Goal: Task Accomplishment & Management: Manage account settings

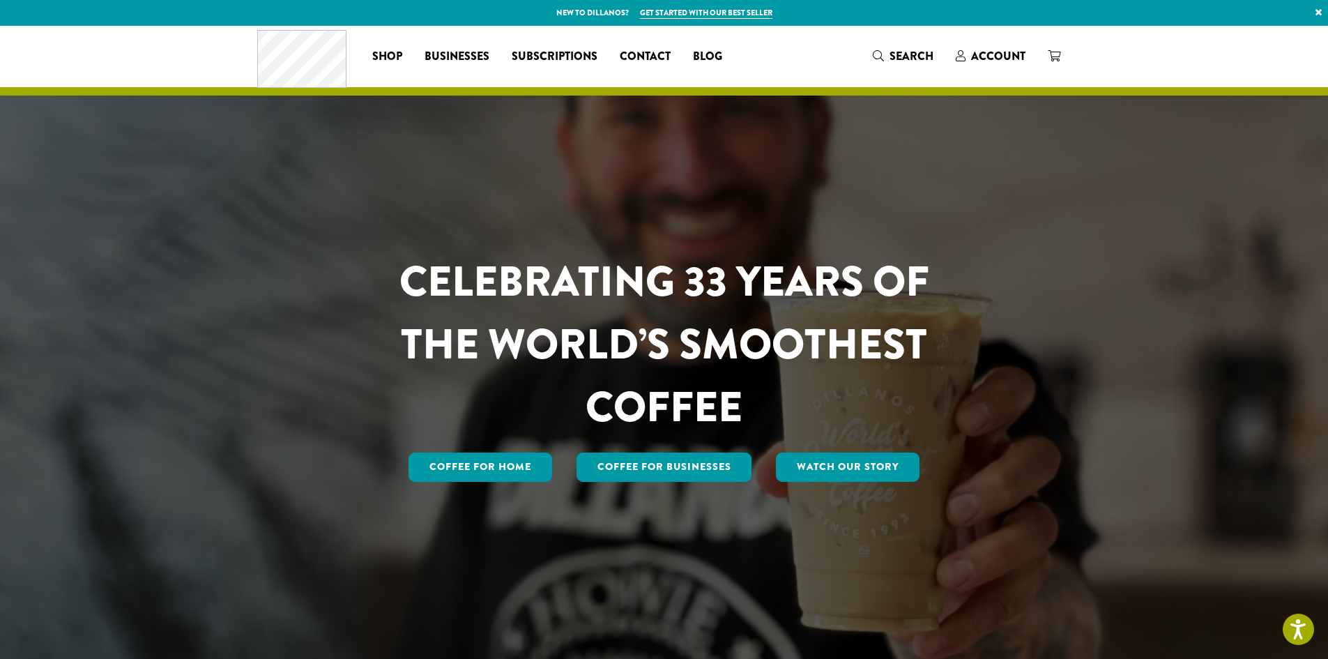
click at [998, 49] on span "Account" at bounding box center [998, 56] width 54 height 16
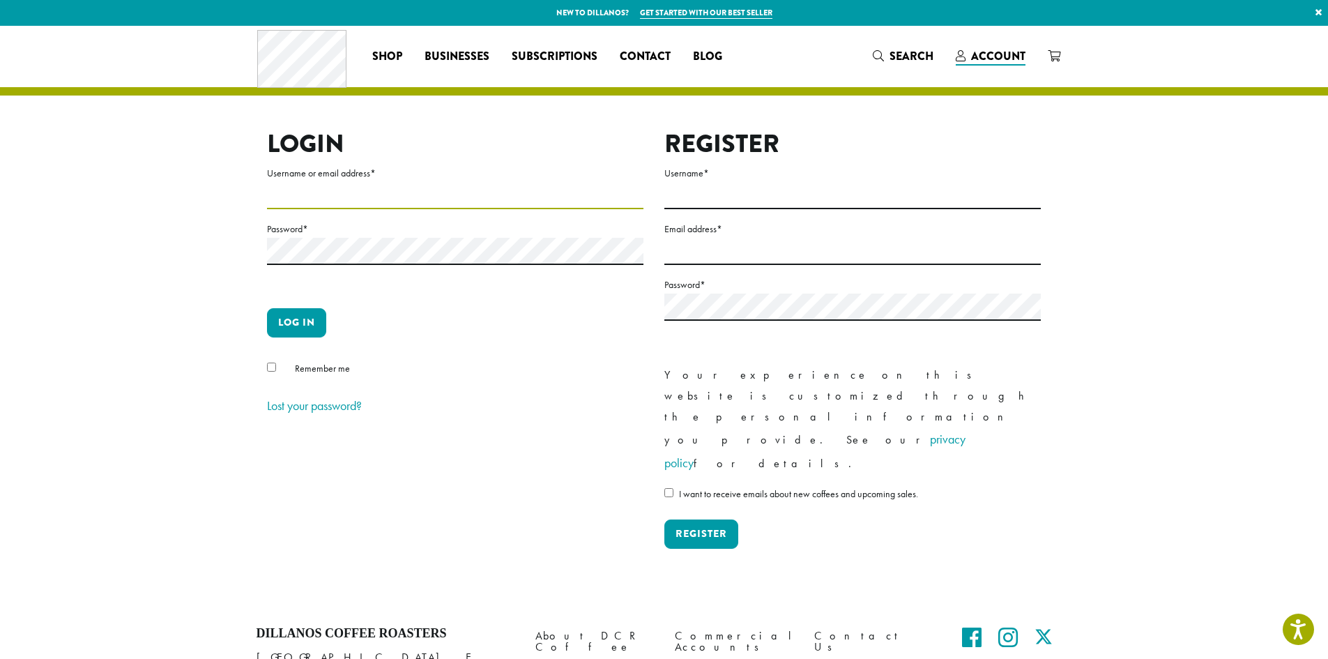
click at [303, 198] on input "Username or email address *" at bounding box center [455, 195] width 376 height 27
type input "**********"
click at [308, 316] on button "Log in" at bounding box center [296, 322] width 59 height 29
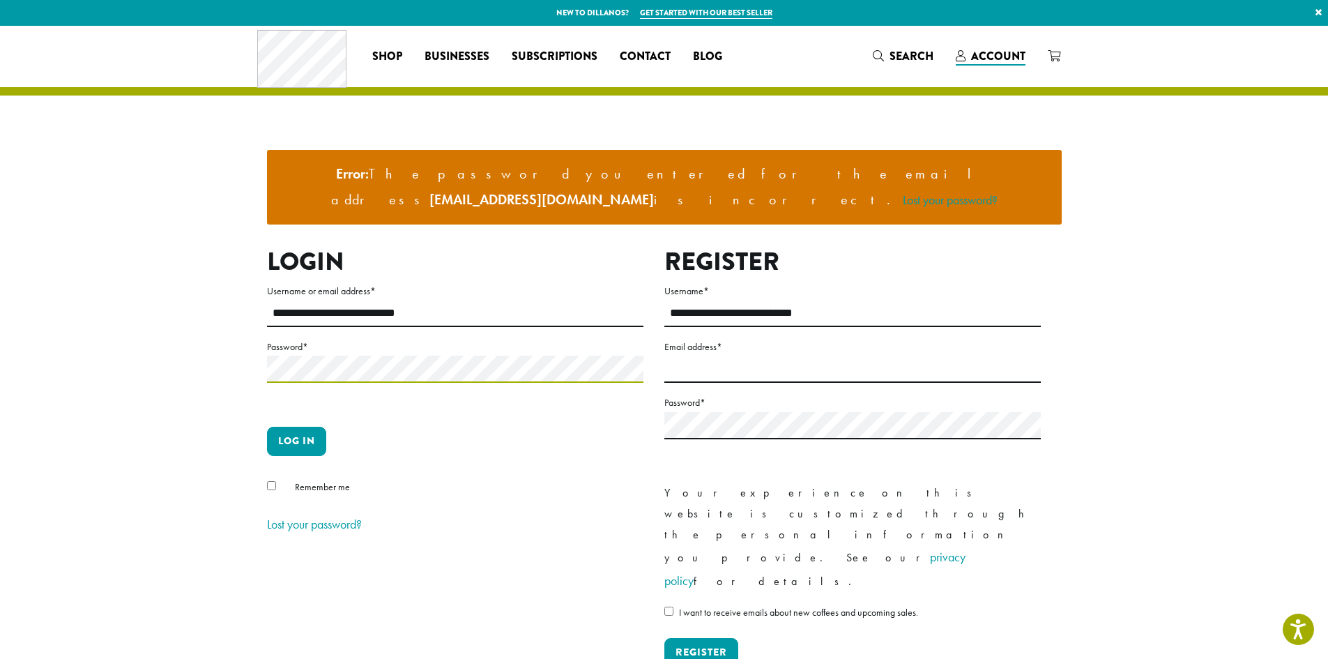
click at [267, 427] on button "Log in" at bounding box center [296, 441] width 59 height 29
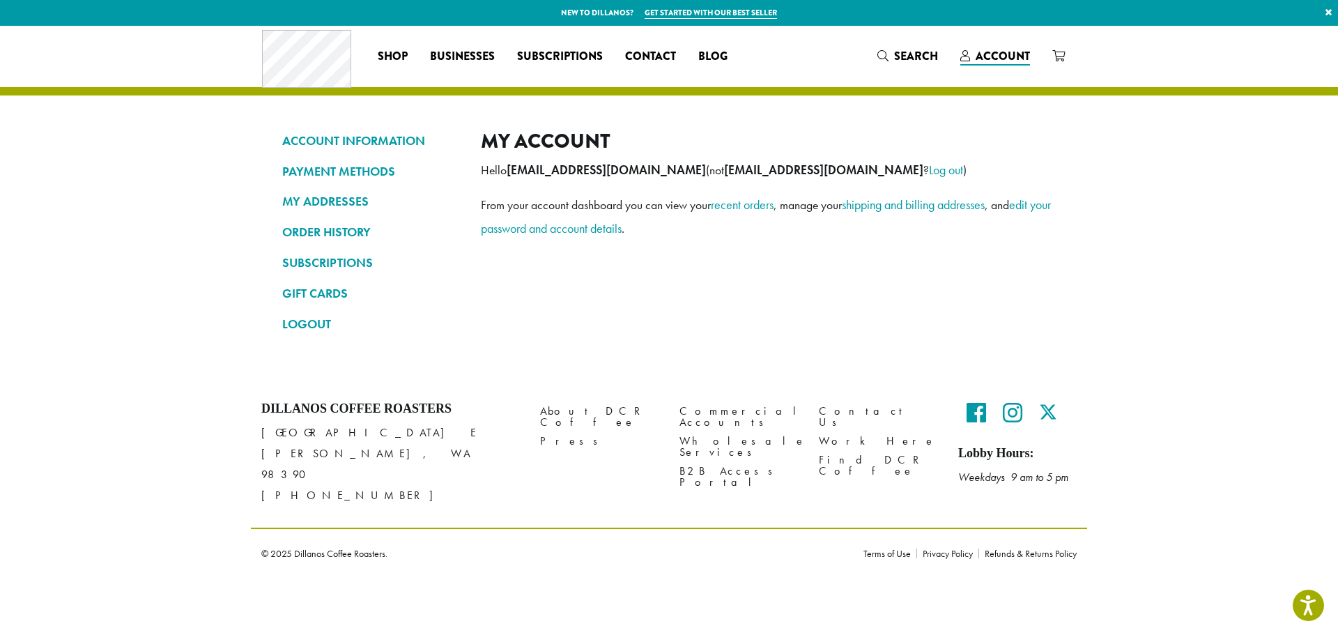
click at [906, 241] on div "My account Hello camryn@roundaboutespresso.com (not camryn@roundaboutespresso.c…" at bounding box center [768, 238] width 575 height 218
drag, startPoint x: 0, startPoint y: 11, endPoint x: 115, endPoint y: 137, distance: 170.7
click at [115, 137] on section "ACCOUNT INFORMATION PAYMENT METHODS MY ADDRESSES ORDER HISTORY SUBSCRIPTIONS GI…" at bounding box center [669, 203] width 1338 height 355
click at [355, 135] on link "ACCOUNT INFORMATION" at bounding box center [371, 141] width 178 height 24
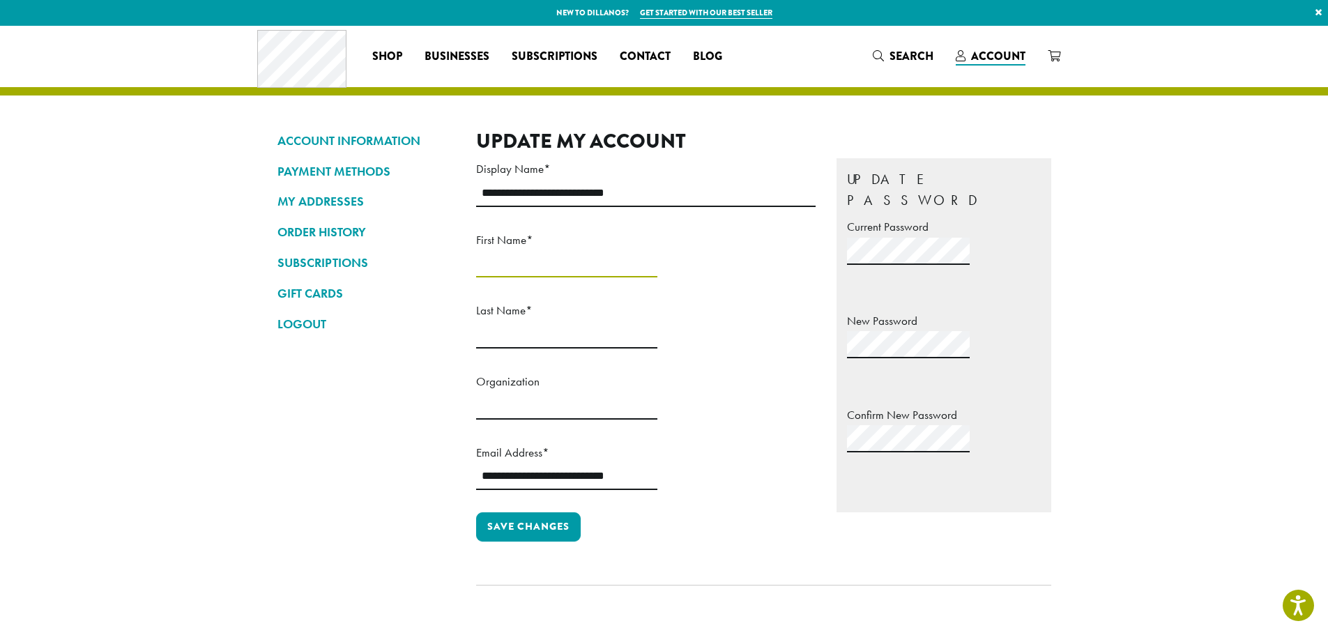
click at [588, 277] on input "First Name *" at bounding box center [566, 263] width 181 height 27
type input "******"
click at [657, 321] on input "Last Name *" at bounding box center [566, 334] width 181 height 27
type input "*****"
click at [553, 412] on input "Organization" at bounding box center [566, 405] width 181 height 27
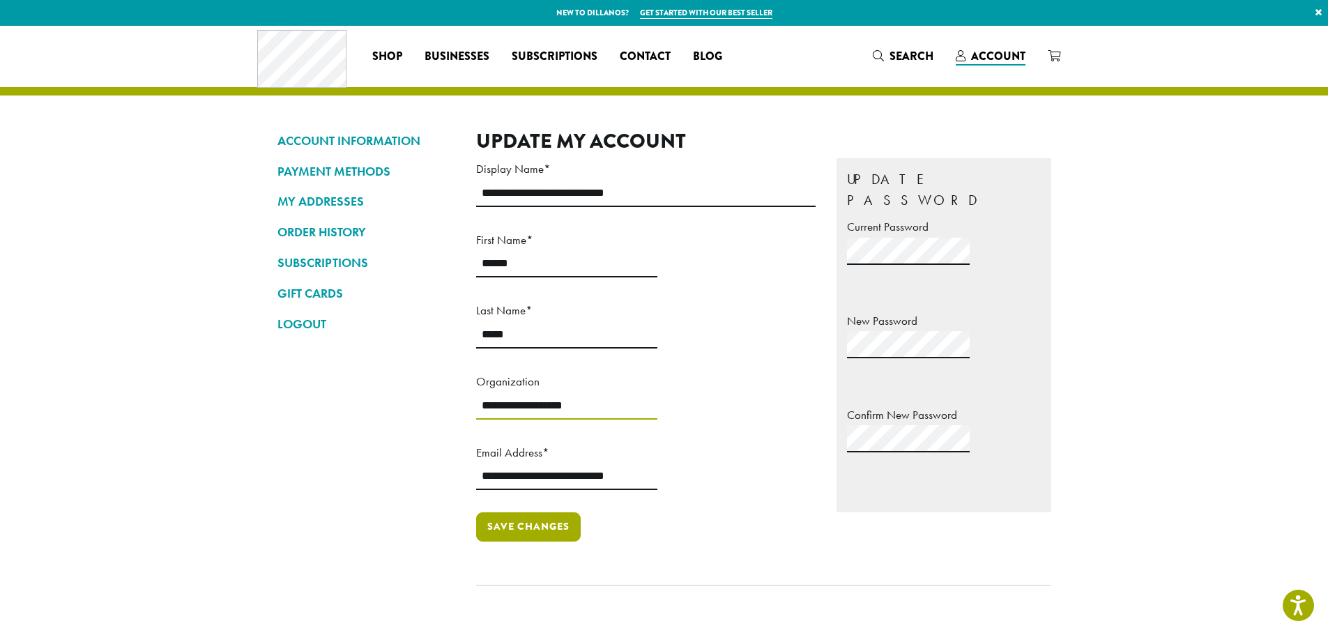
type input "**********"
click at [519, 512] on button "Save changes" at bounding box center [528, 526] width 105 height 29
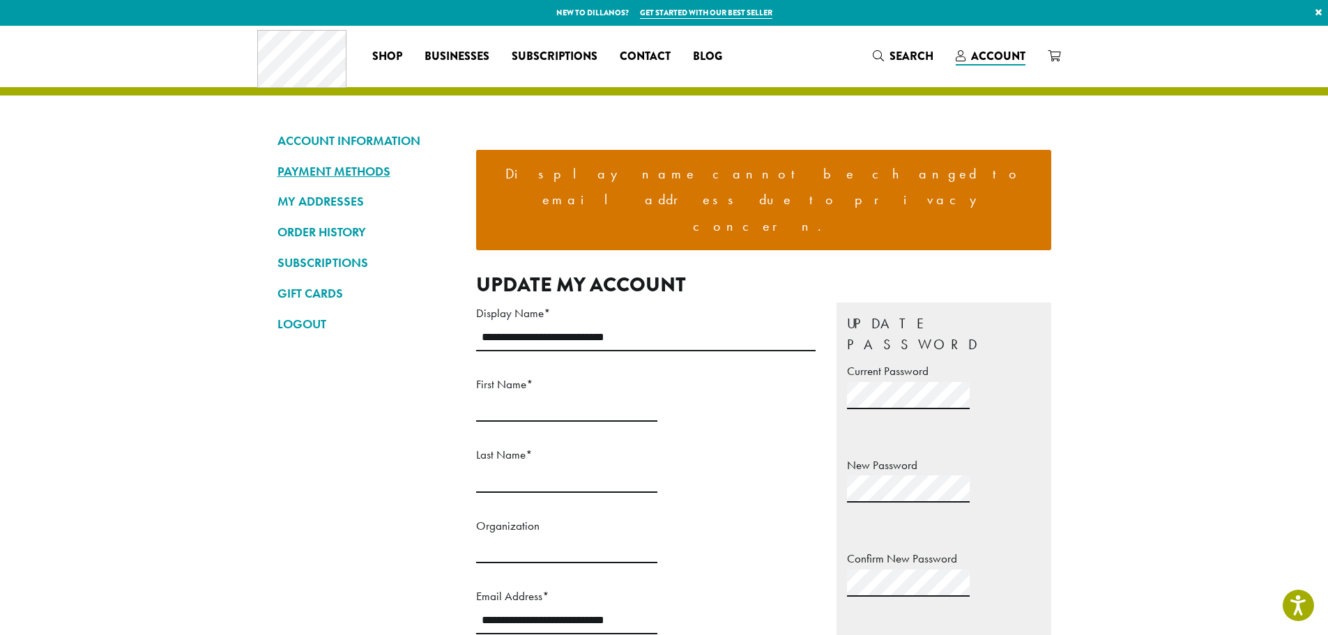
click at [321, 171] on link "PAYMENT METHODS" at bounding box center [366, 172] width 178 height 24
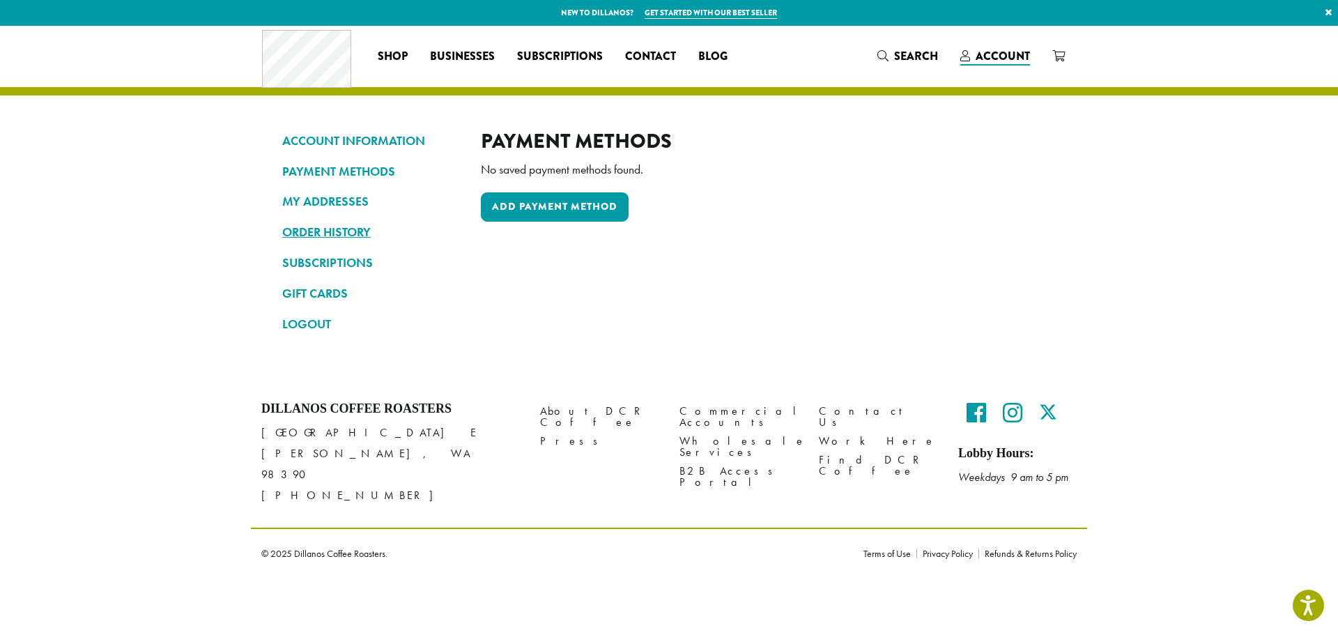
click at [307, 228] on link "ORDER HISTORY" at bounding box center [371, 232] width 178 height 24
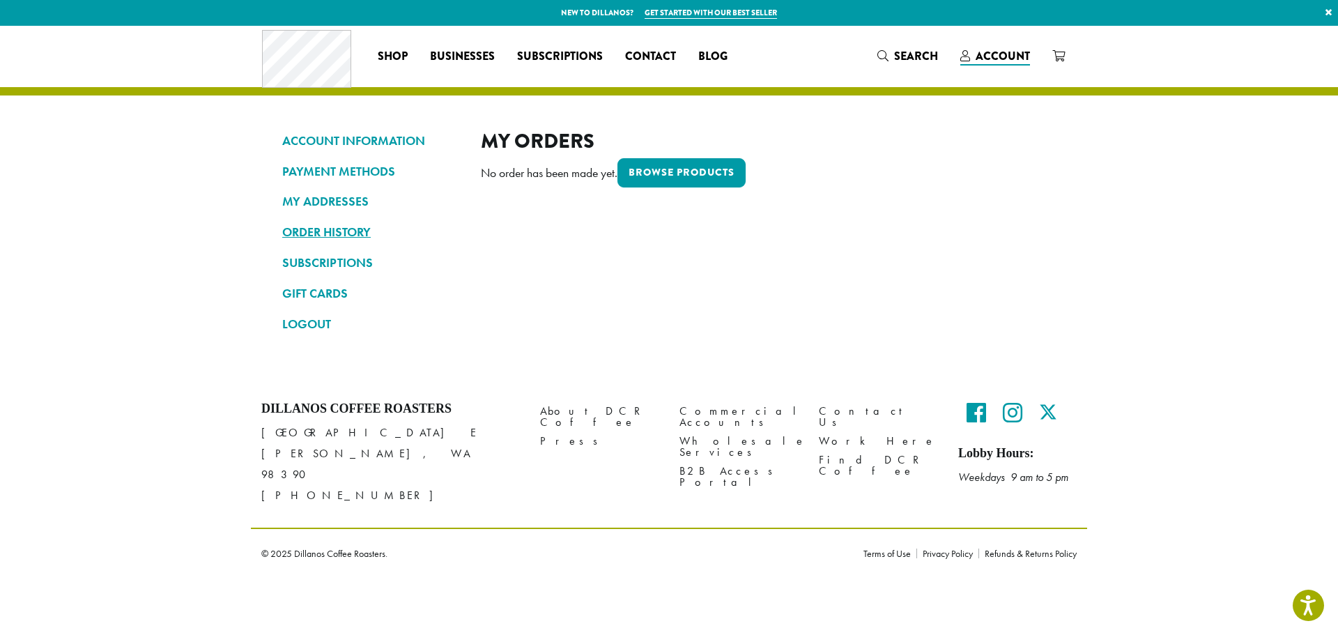
click at [306, 230] on link "ORDER HISTORY" at bounding box center [371, 232] width 178 height 24
click at [369, 135] on link "ACCOUNT INFORMATION" at bounding box center [371, 141] width 178 height 24
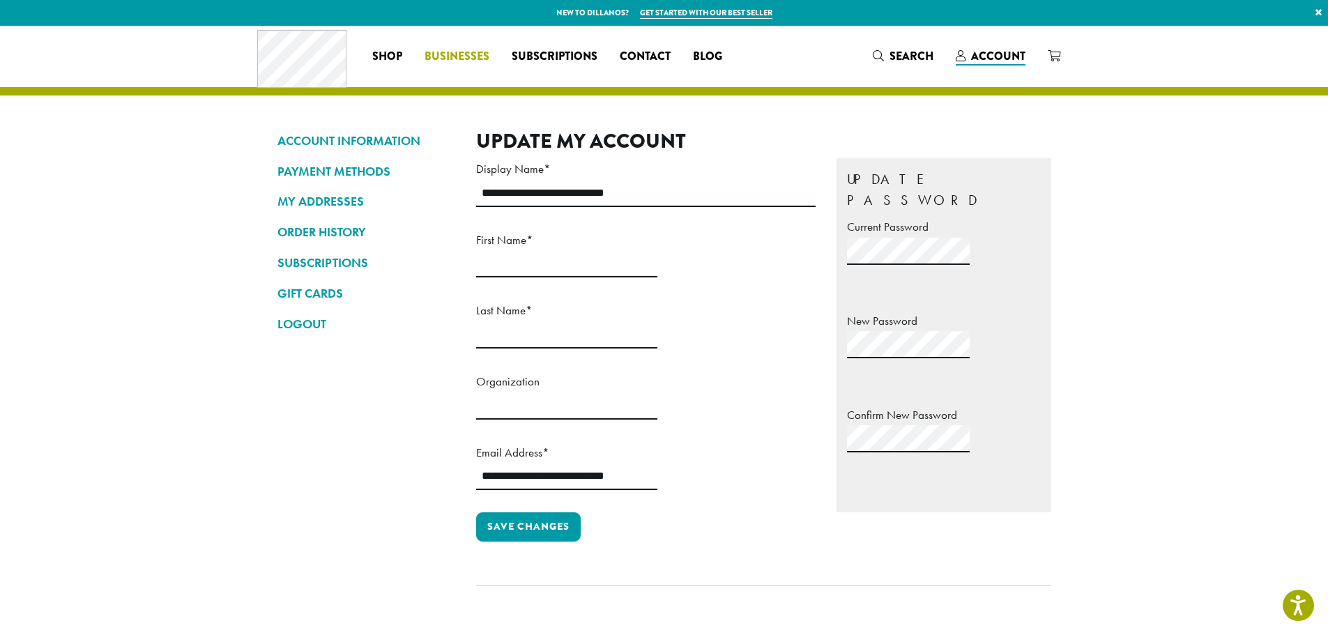
click at [439, 54] on span "Businesses" at bounding box center [457, 56] width 65 height 17
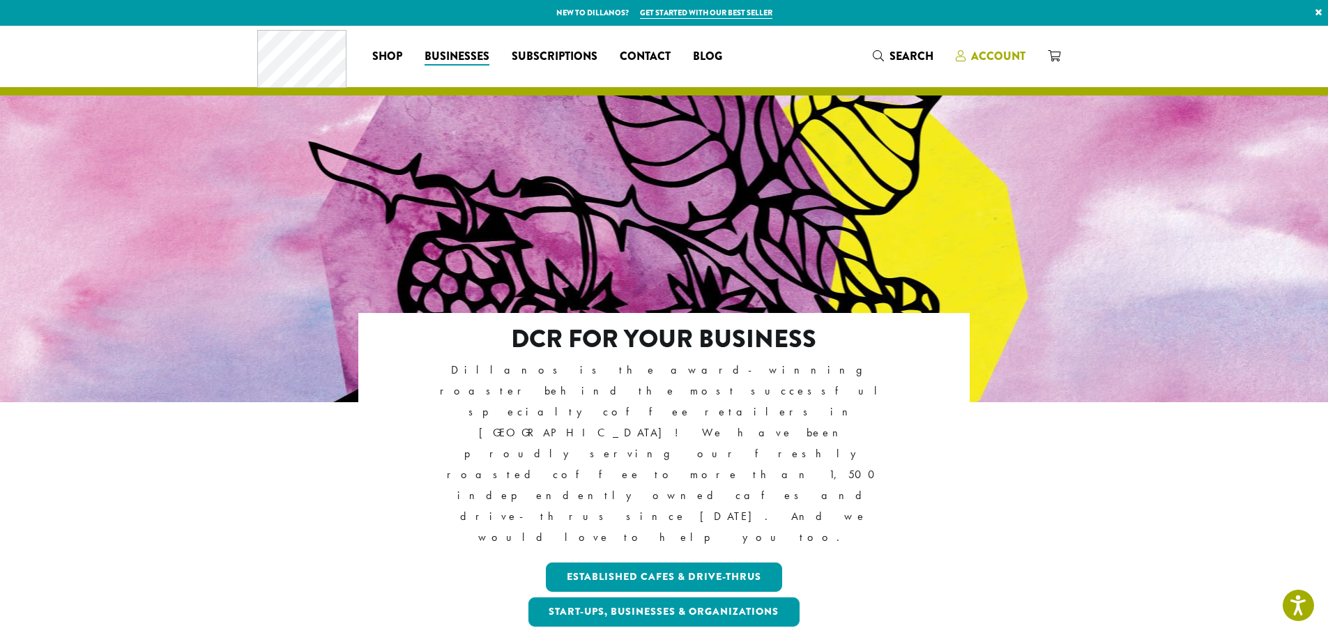
click at [986, 50] on span "Account" at bounding box center [998, 56] width 54 height 16
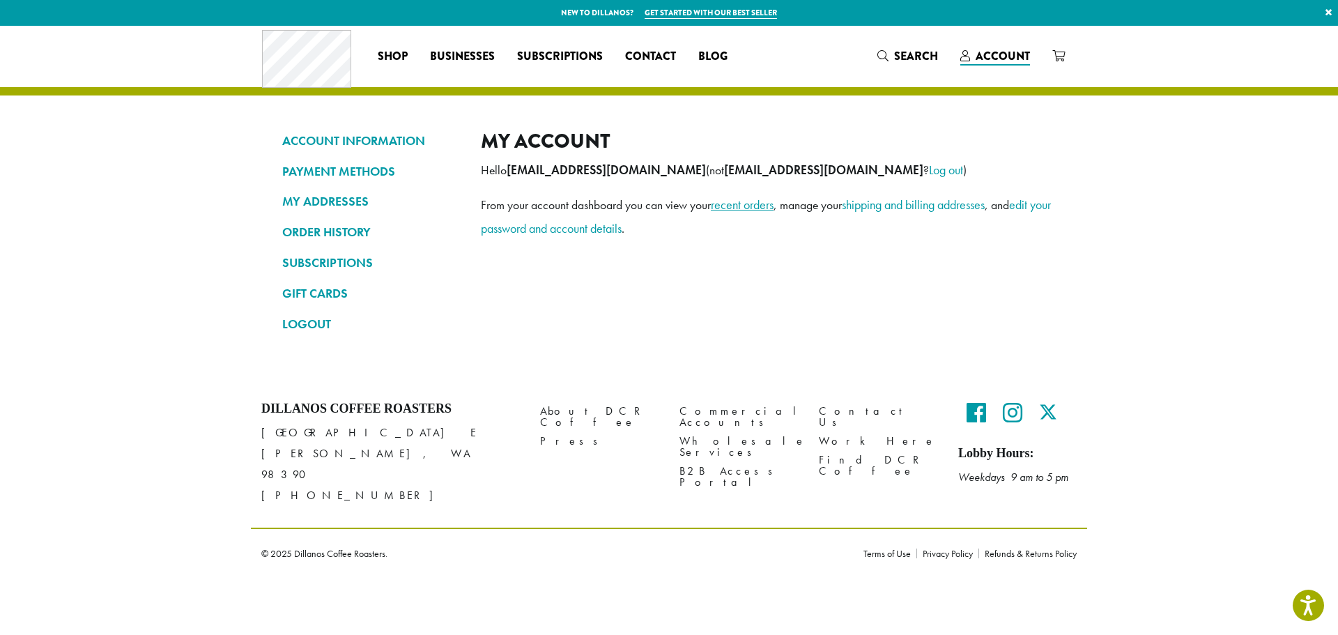
click at [747, 208] on link "recent orders" at bounding box center [742, 205] width 63 height 16
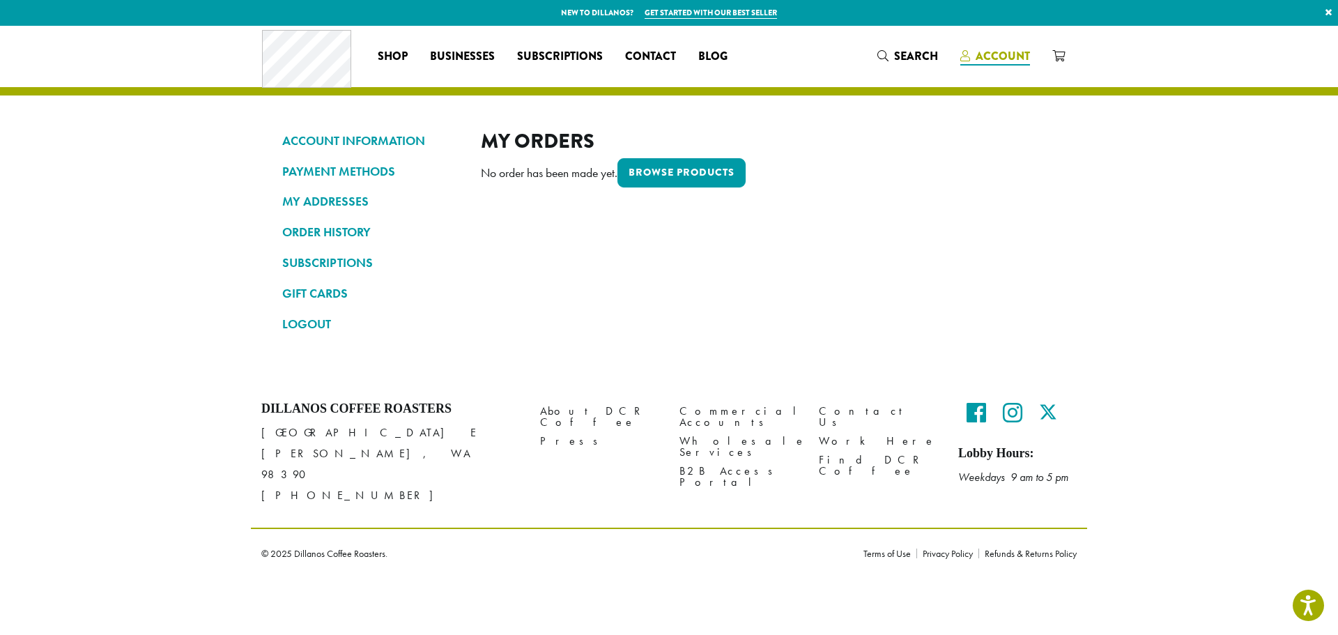
click at [1011, 57] on span "Account" at bounding box center [1003, 56] width 54 height 16
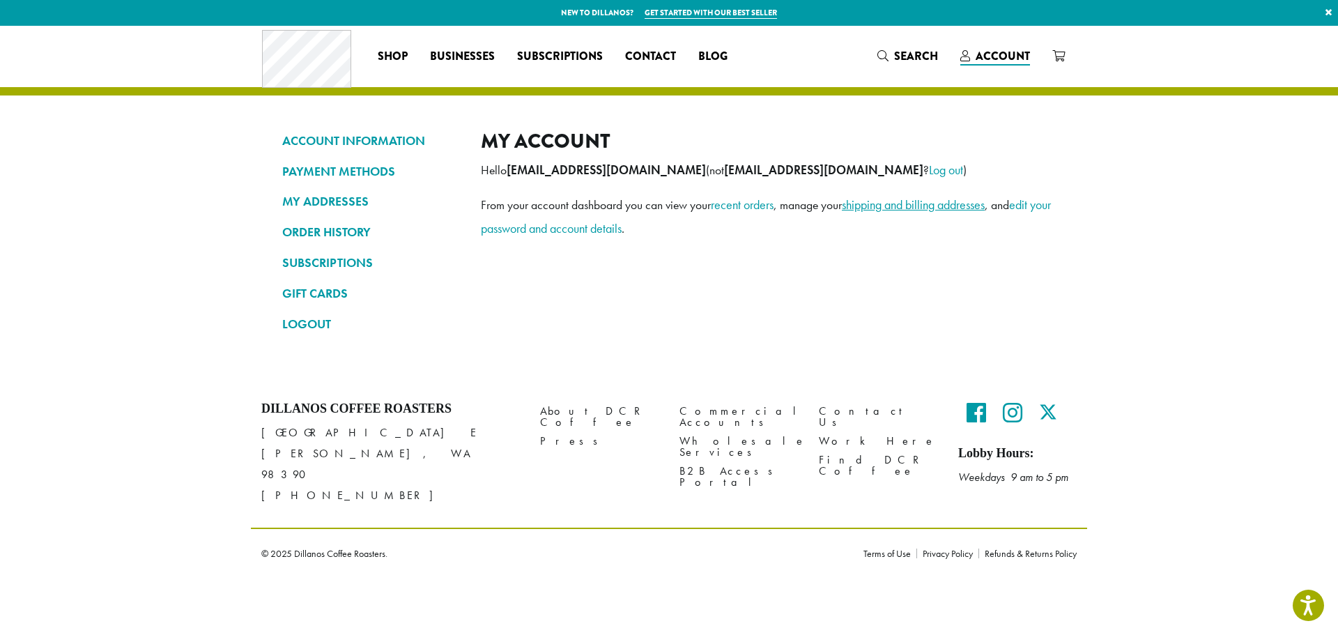
click at [933, 206] on link "shipping and billing addresses" at bounding box center [913, 205] width 143 height 16
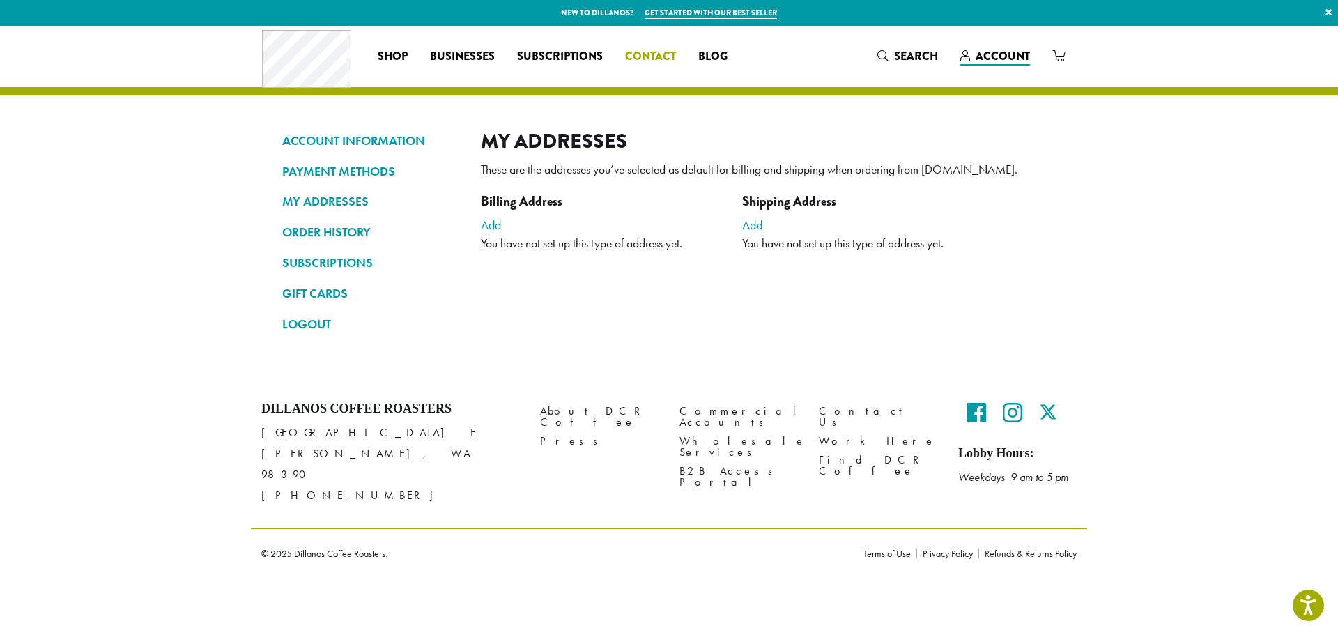
click at [663, 56] on span "Contact" at bounding box center [650, 56] width 51 height 17
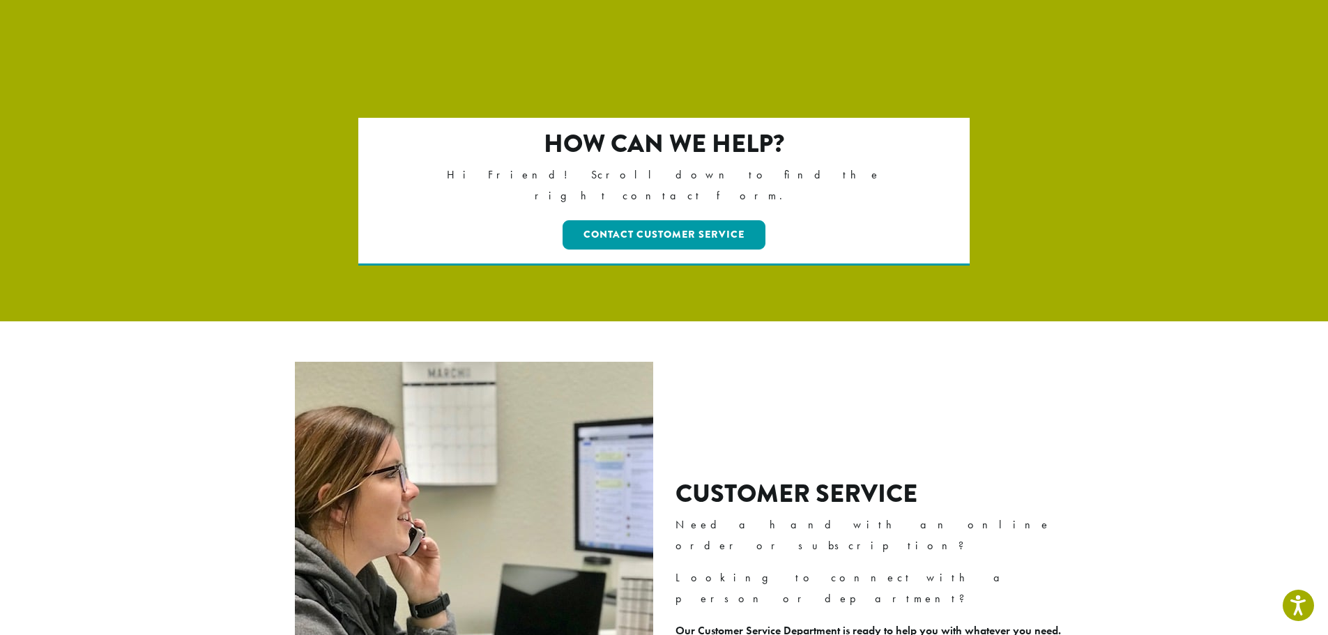
scroll to position [349, 0]
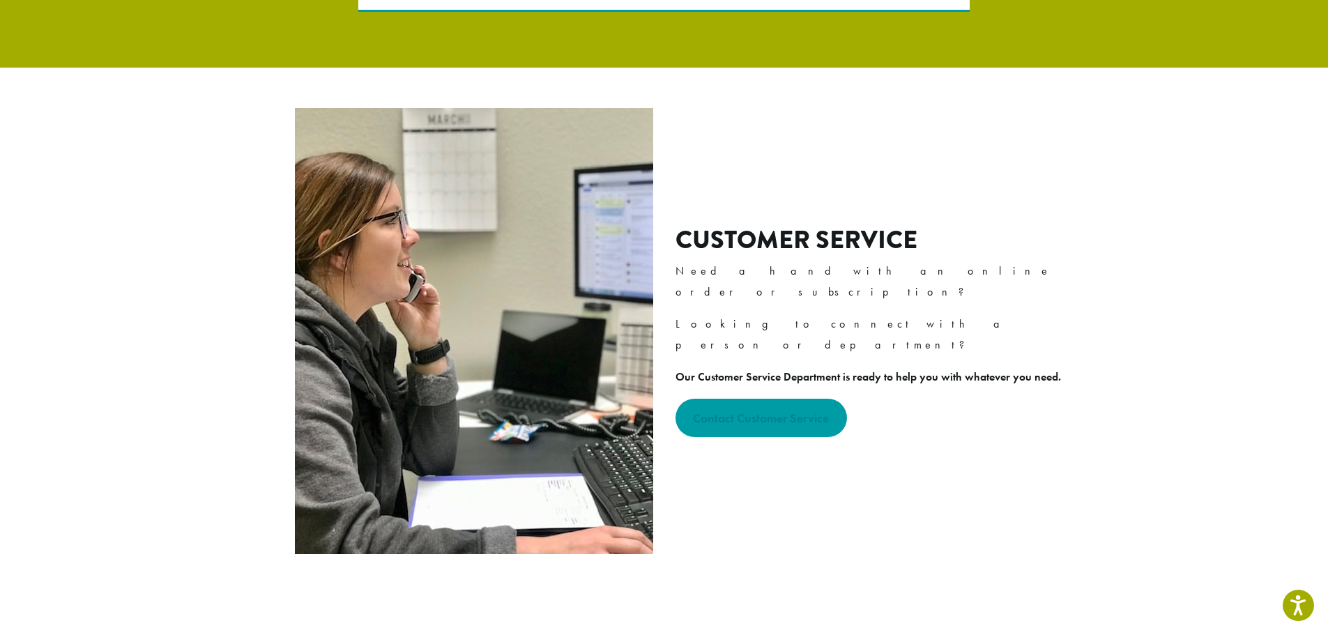
click at [763, 410] on strong "Contact Customer Service" at bounding box center [761, 418] width 136 height 16
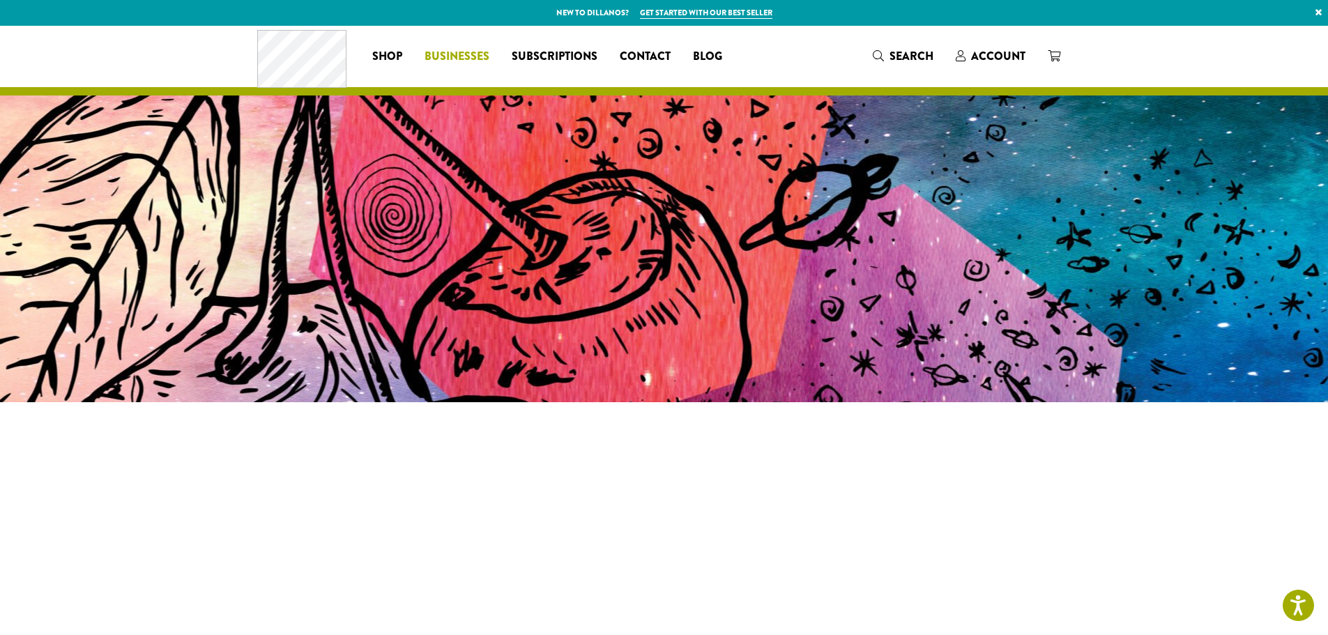
click at [457, 55] on span "Businesses" at bounding box center [457, 56] width 65 height 17
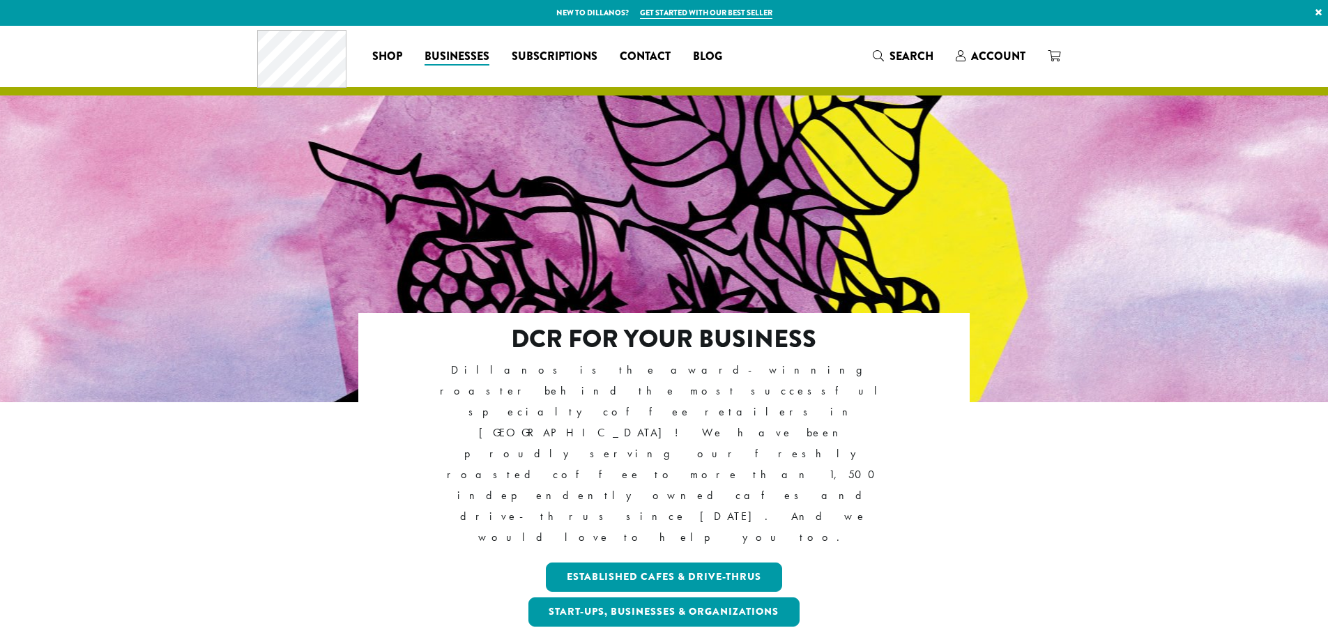
scroll to position [209, 0]
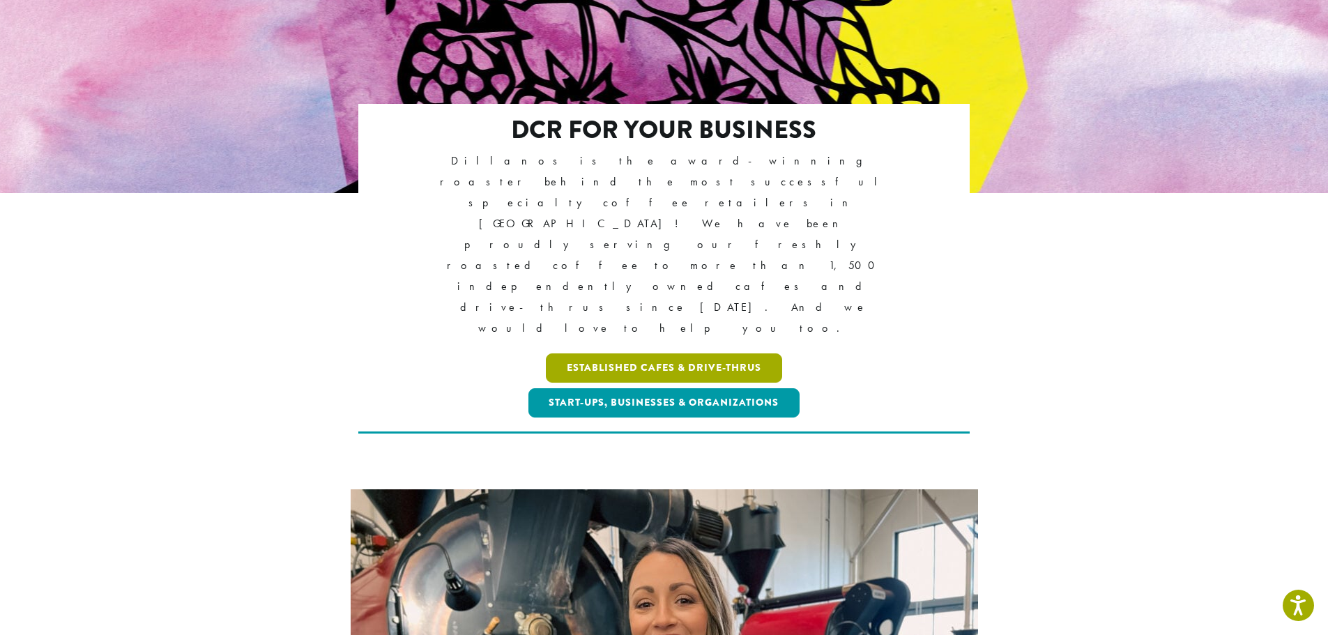
click at [664, 353] on link "Established Cafes & Drive-Thrus" at bounding box center [664, 367] width 236 height 29
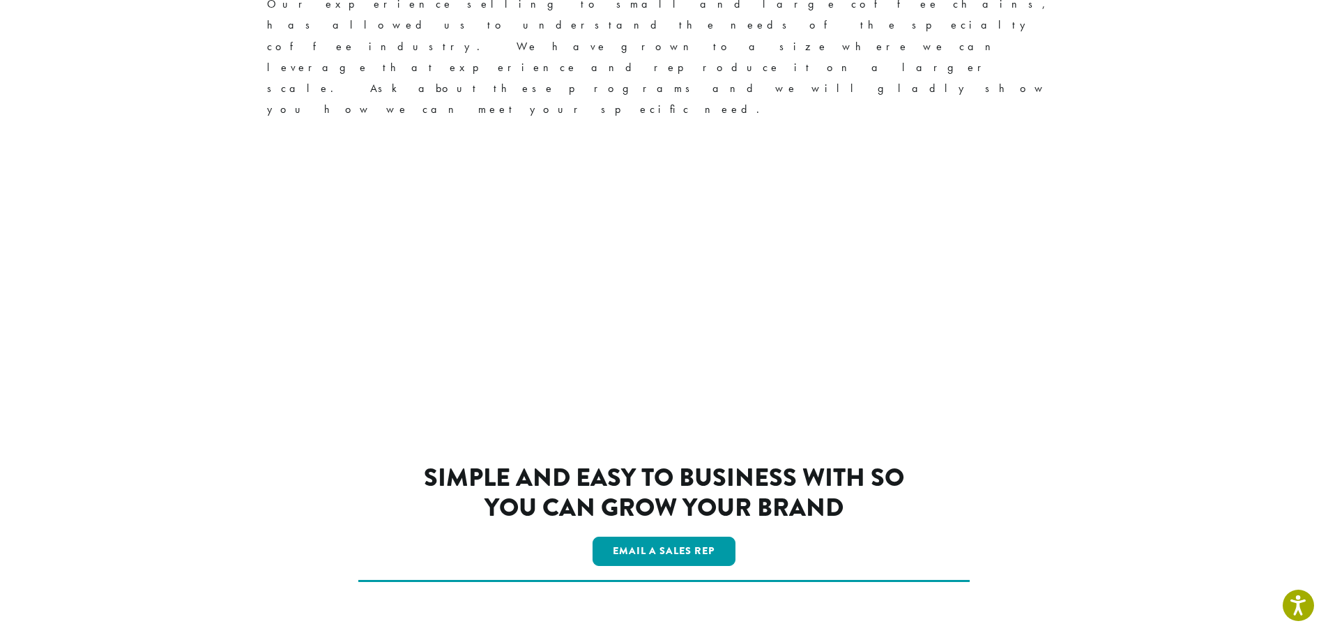
scroll to position [2319, 0]
